Goal: Navigation & Orientation: Understand site structure

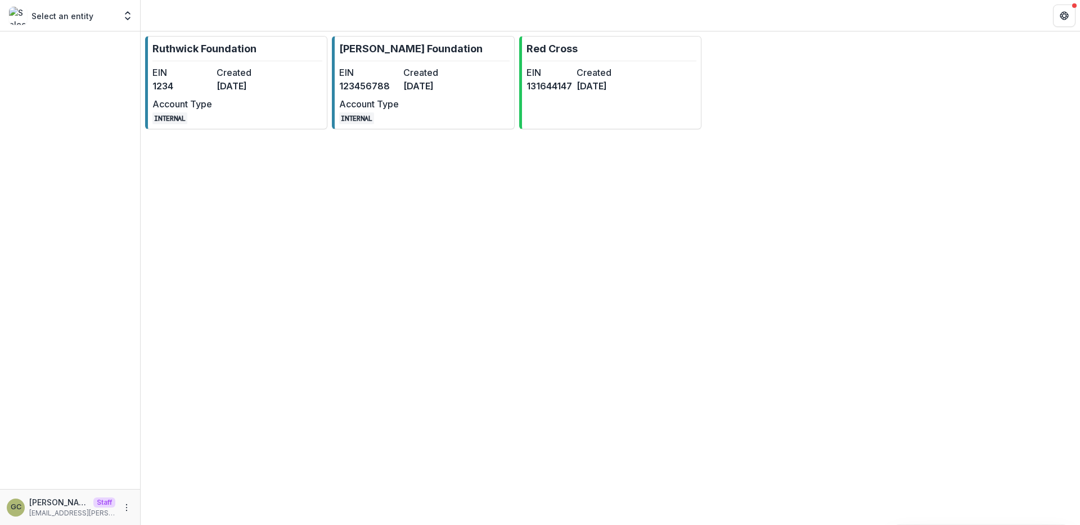
click at [268, 412] on div "[PERSON_NAME] Foundation EIN 1234 Created [DATE] Account Type INTERNAL [PERSON_…" at bounding box center [610, 278] width 939 height 494
click at [279, 62] on link "[PERSON_NAME] Foundation EIN 1234 Created [DATE] Account Type INTERNAL" at bounding box center [236, 82] width 182 height 93
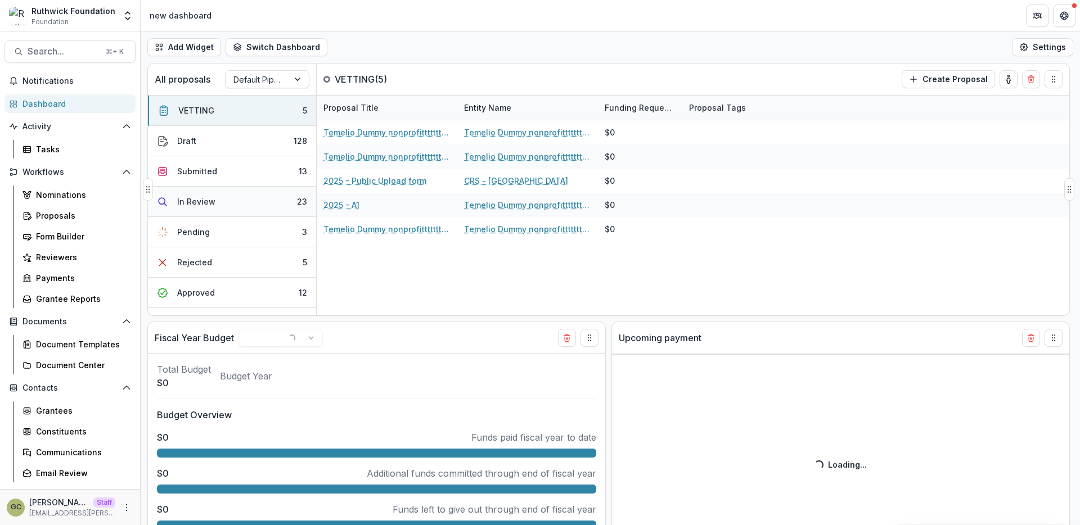
select select "******"
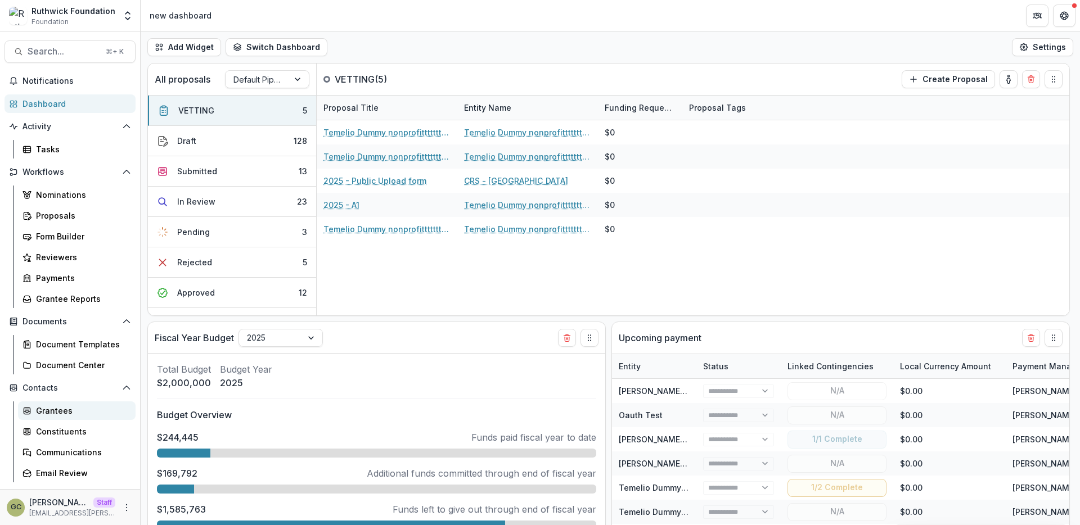
click at [66, 412] on div "Grantees" at bounding box center [81, 411] width 91 height 12
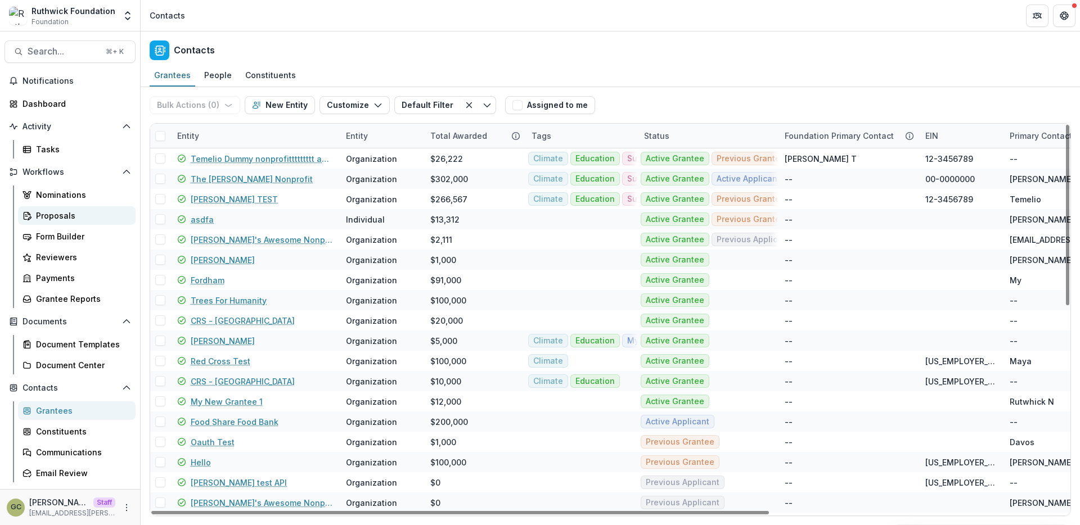
click at [71, 214] on div "Proposals" at bounding box center [81, 216] width 91 height 12
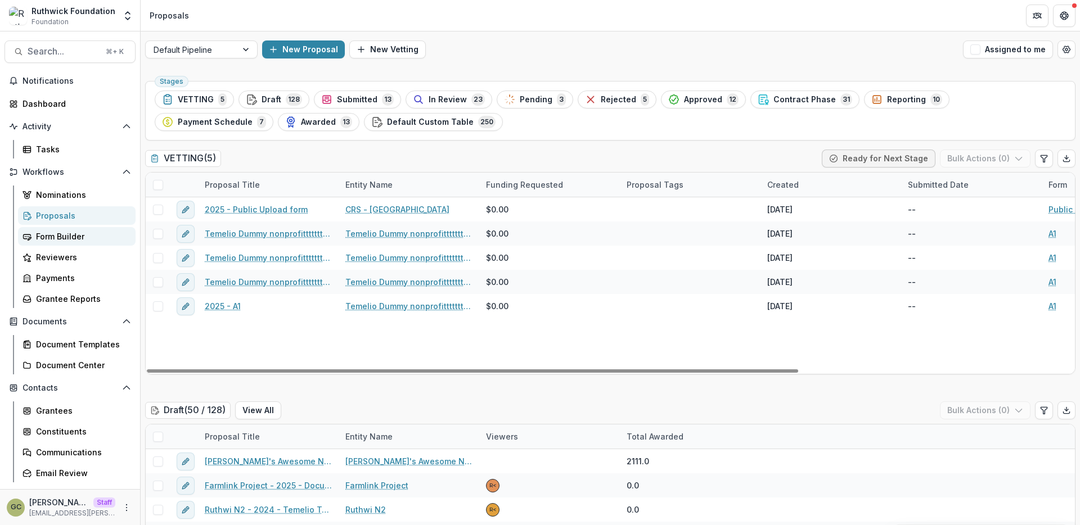
click at [80, 235] on div "Form Builder" at bounding box center [81, 237] width 91 height 12
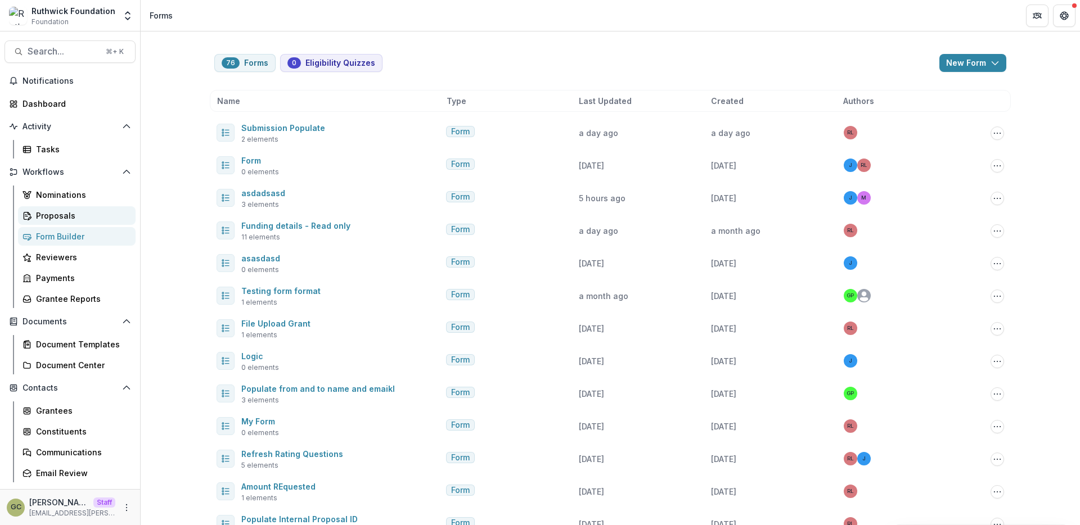
click at [87, 210] on div "Proposals" at bounding box center [81, 216] width 91 height 12
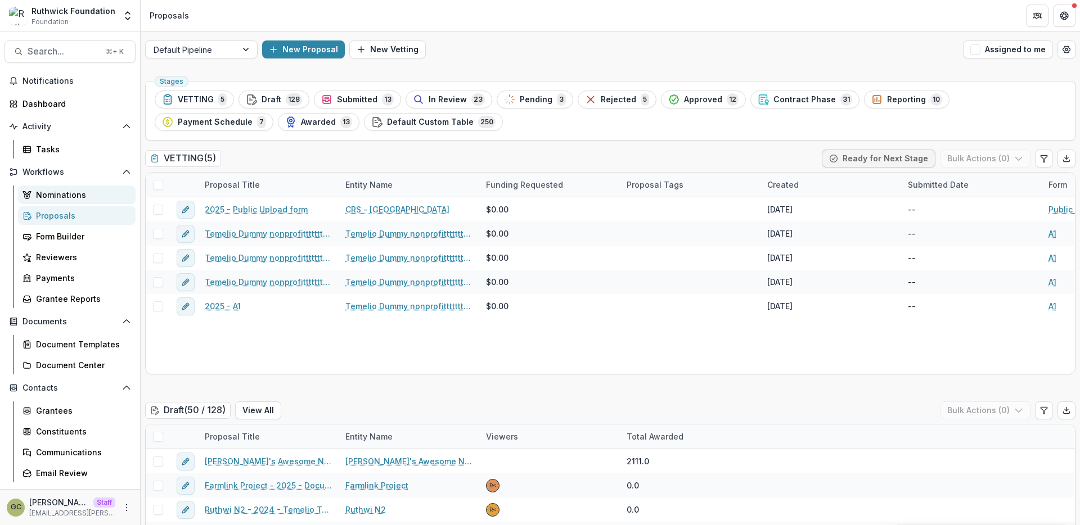
click at [96, 190] on div "Nominations" at bounding box center [81, 195] width 91 height 12
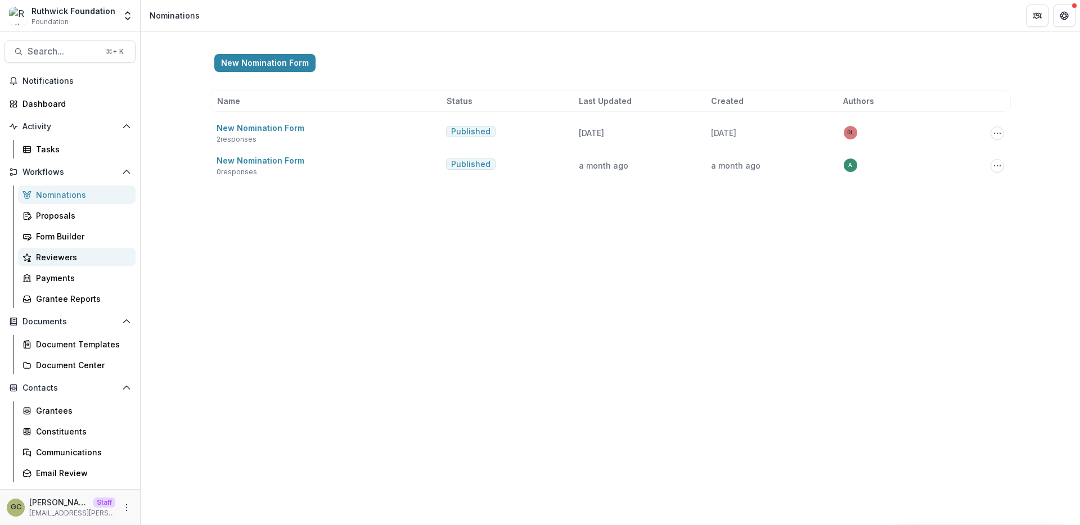
click at [74, 258] on div "Reviewers" at bounding box center [81, 257] width 91 height 12
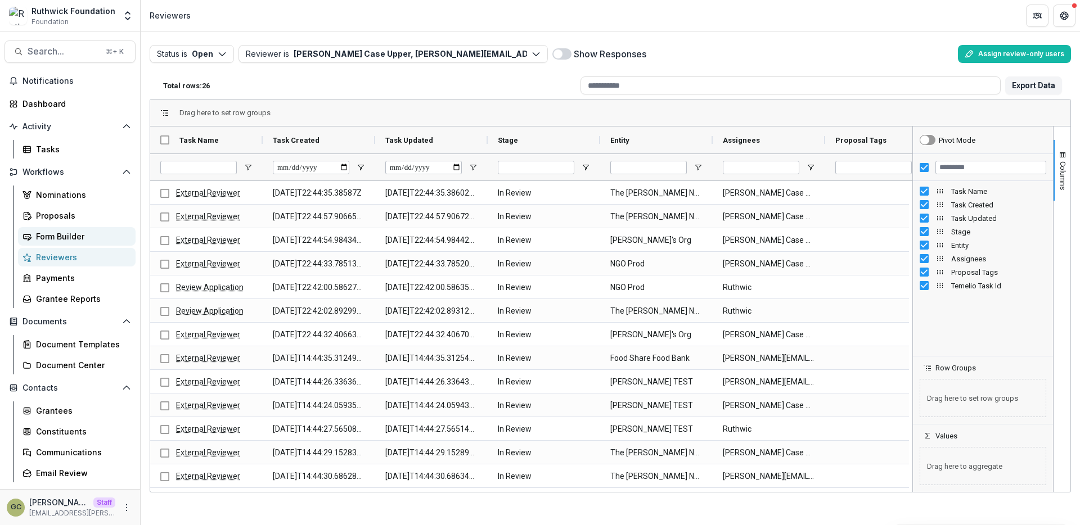
click at [82, 234] on div "Form Builder" at bounding box center [81, 237] width 91 height 12
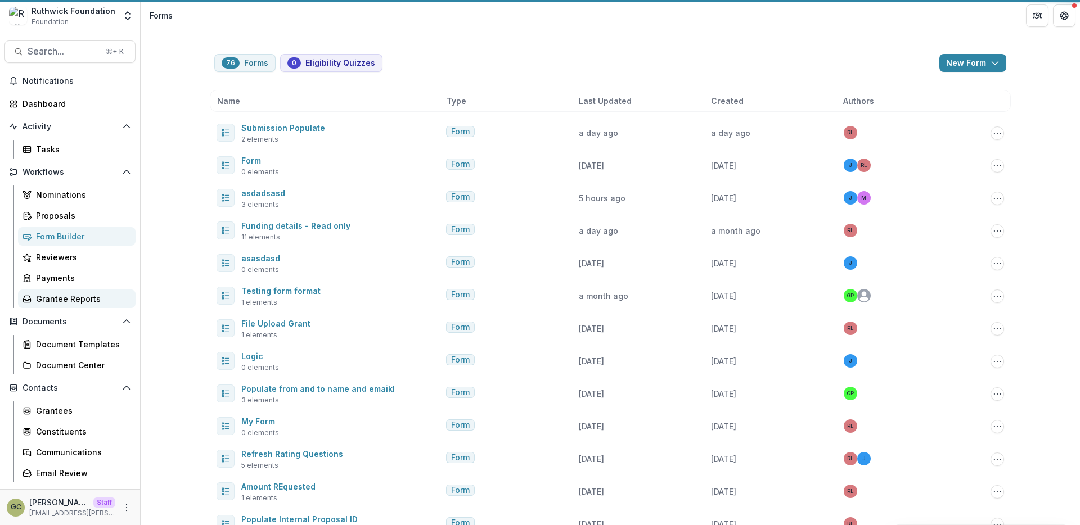
click at [74, 303] on div "Grantee Reports" at bounding box center [81, 299] width 91 height 12
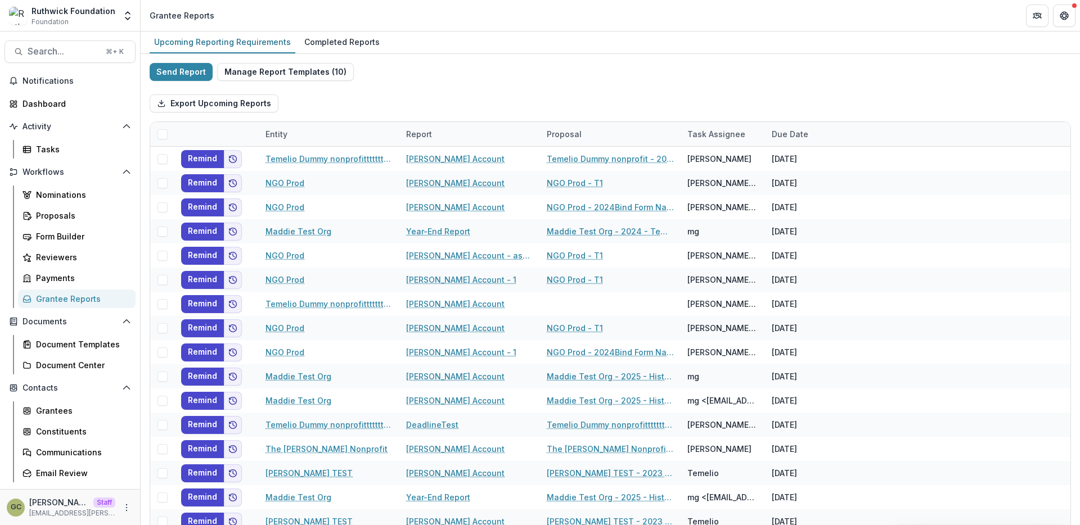
click at [85, 354] on div "Document Templates Document Center" at bounding box center [76, 354] width 127 height 39
click at [67, 419] on link "Grantees" at bounding box center [77, 410] width 118 height 19
